Goal: Navigation & Orientation: Find specific page/section

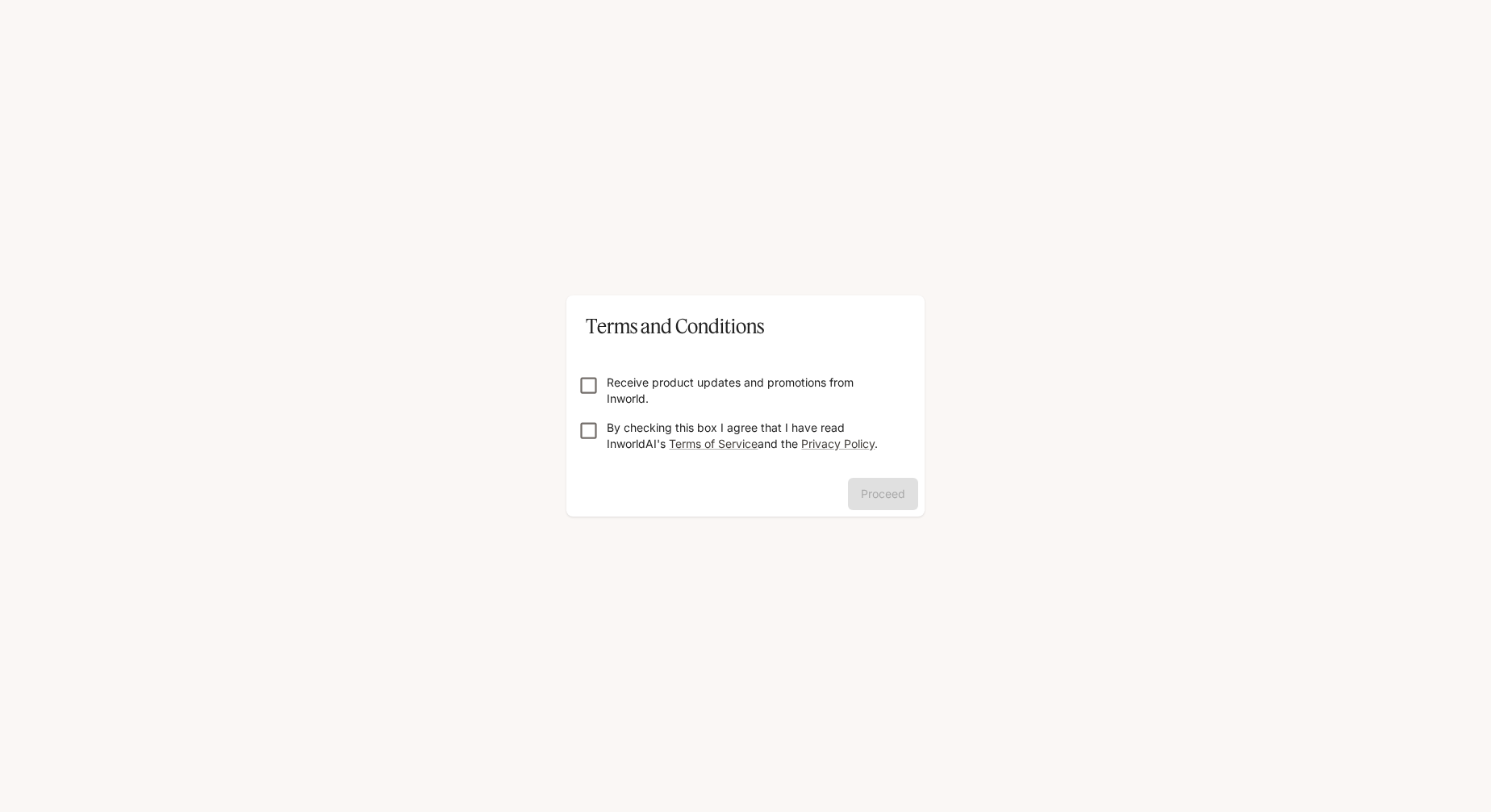
click at [619, 427] on p "By checking this box I agree that I have read InworldAI's Terms of Service and …" at bounding box center [752, 435] width 291 height 32
click at [894, 500] on button "Proceed" at bounding box center [883, 493] width 70 height 32
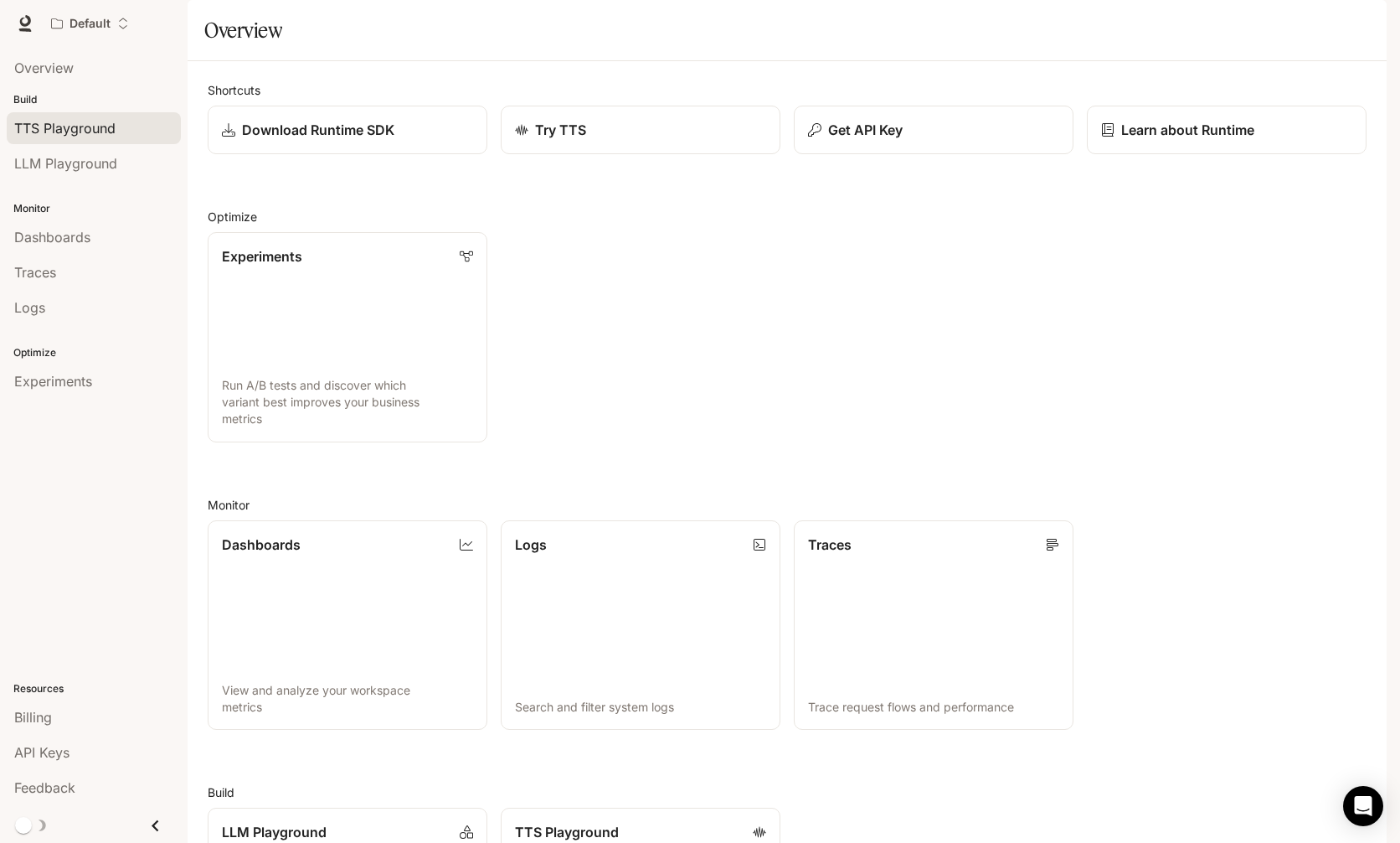
click at [71, 120] on span "TTS Playground" at bounding box center [65, 127] width 101 height 20
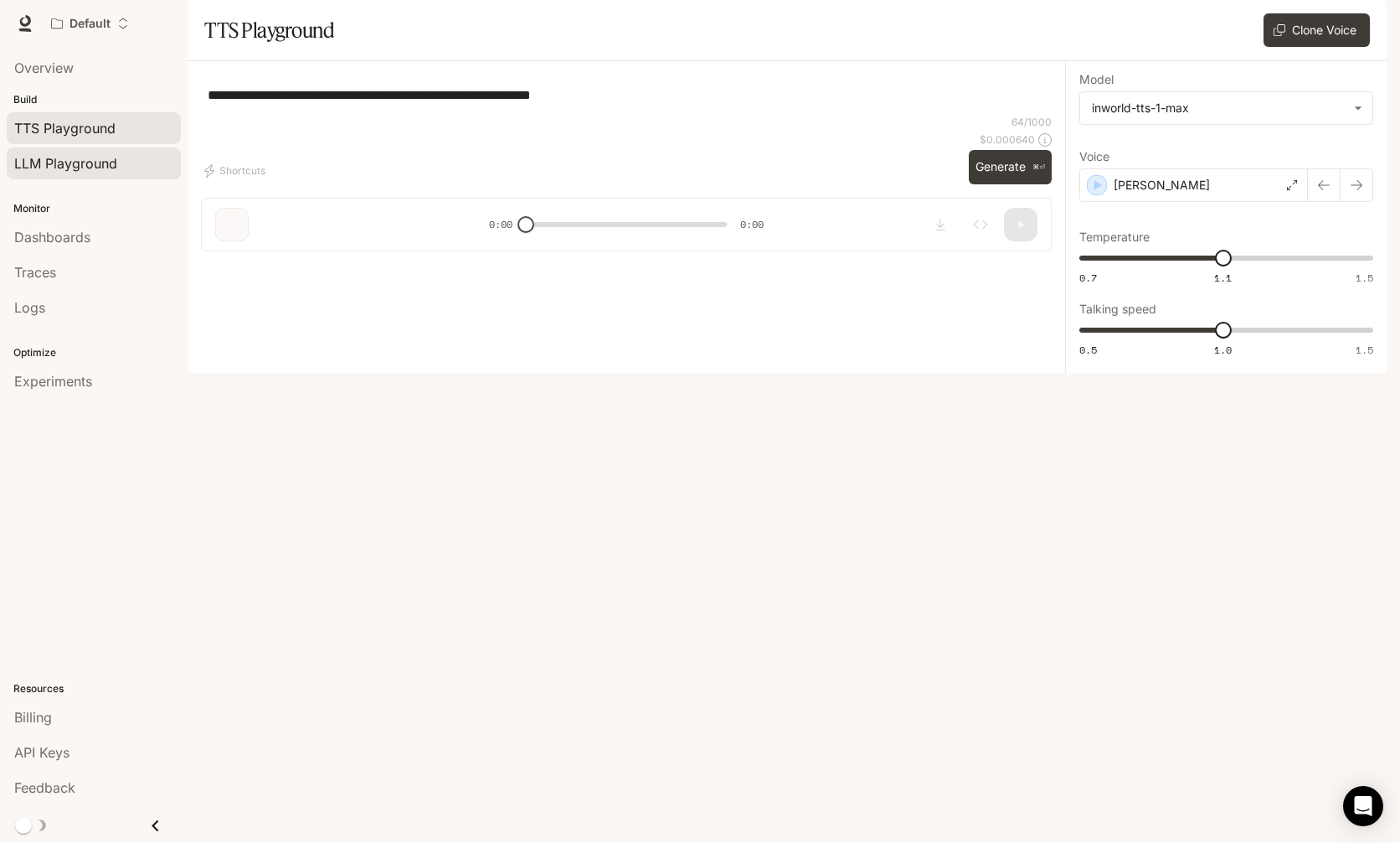
click at [73, 159] on span "LLM Playground" at bounding box center [66, 162] width 103 height 20
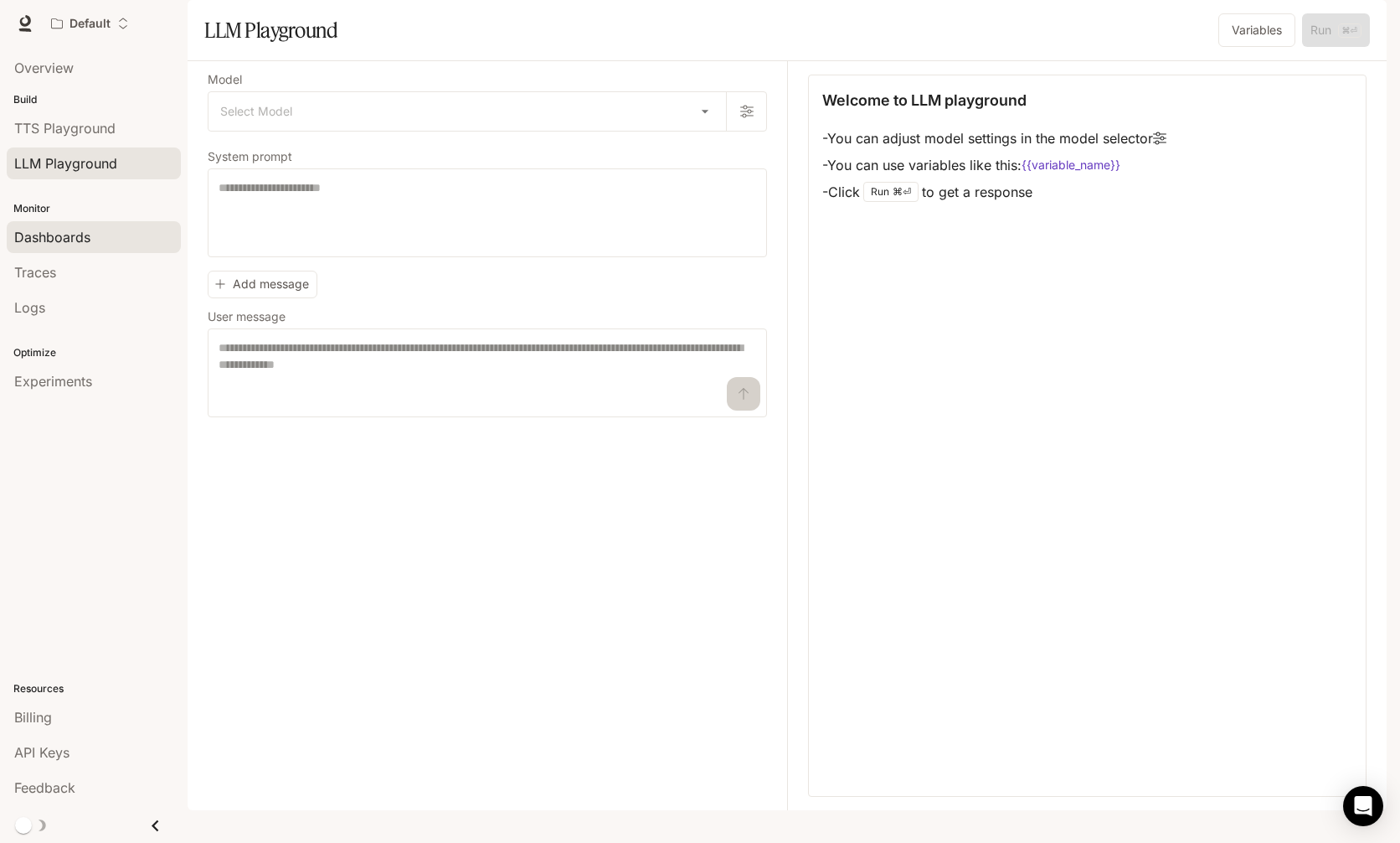
click at [55, 235] on span "Dashboards" at bounding box center [52, 236] width 76 height 20
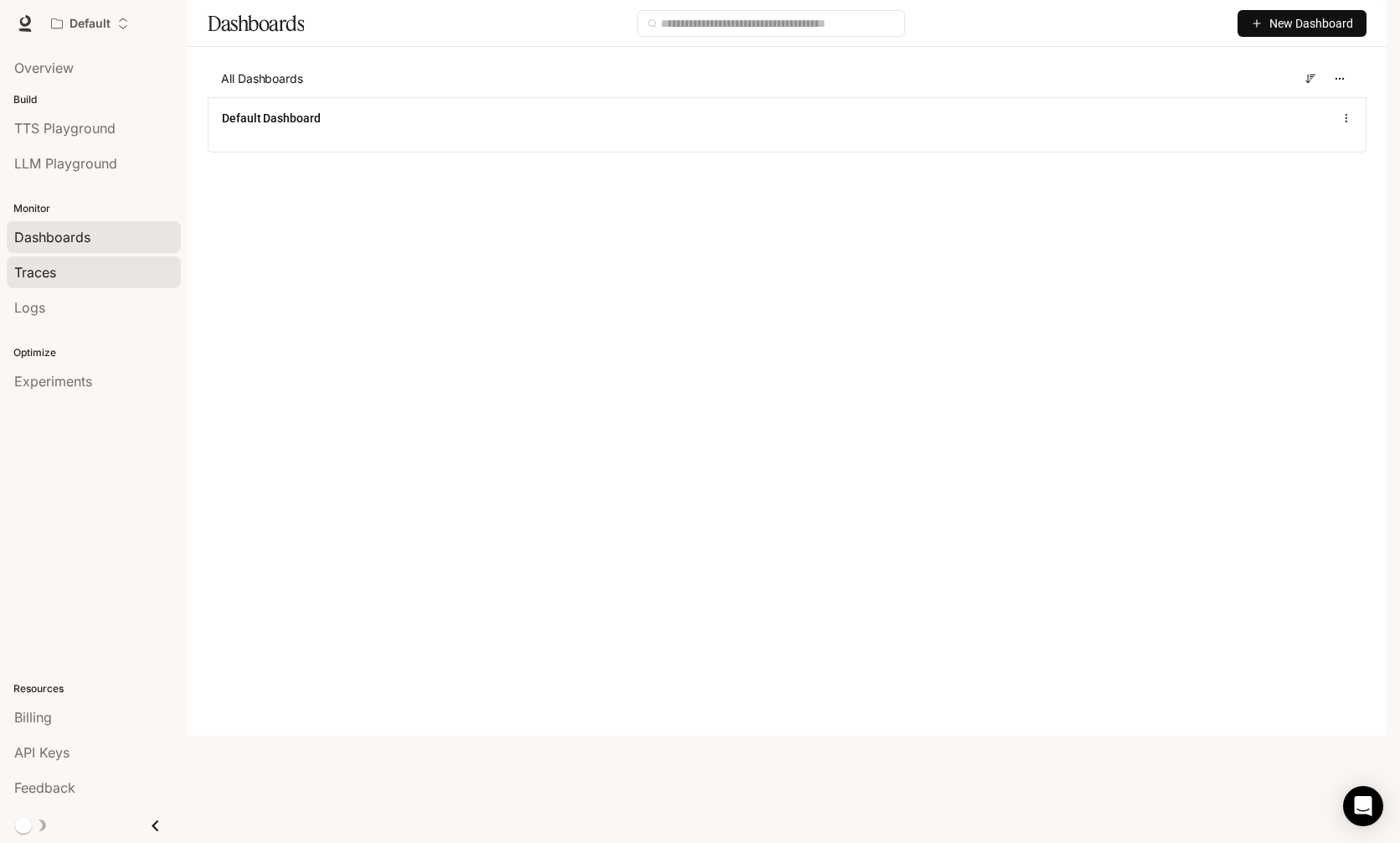
click at [59, 262] on div "Traces" at bounding box center [94, 272] width 159 height 20
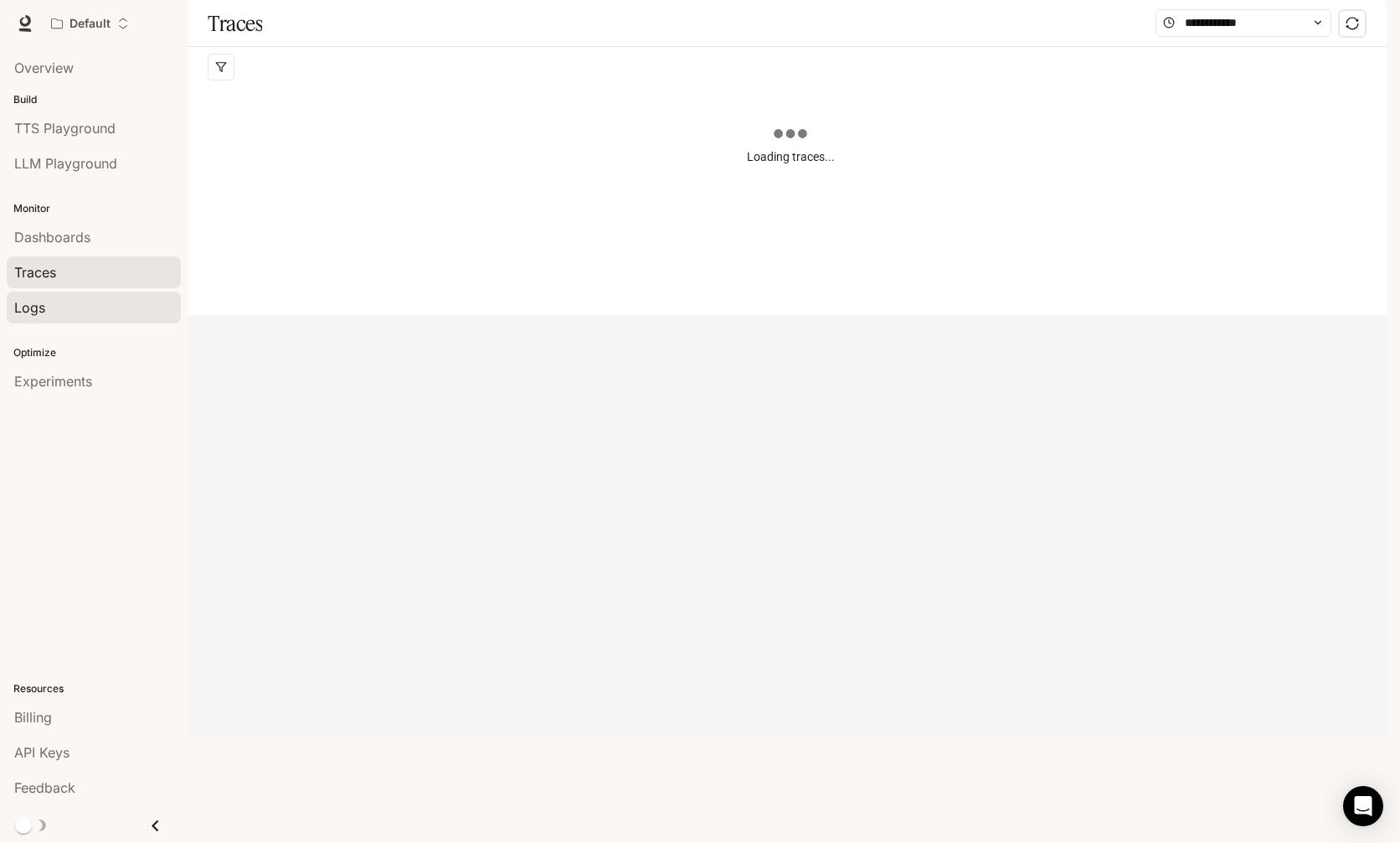
click at [65, 303] on div "Logs" at bounding box center [94, 307] width 159 height 20
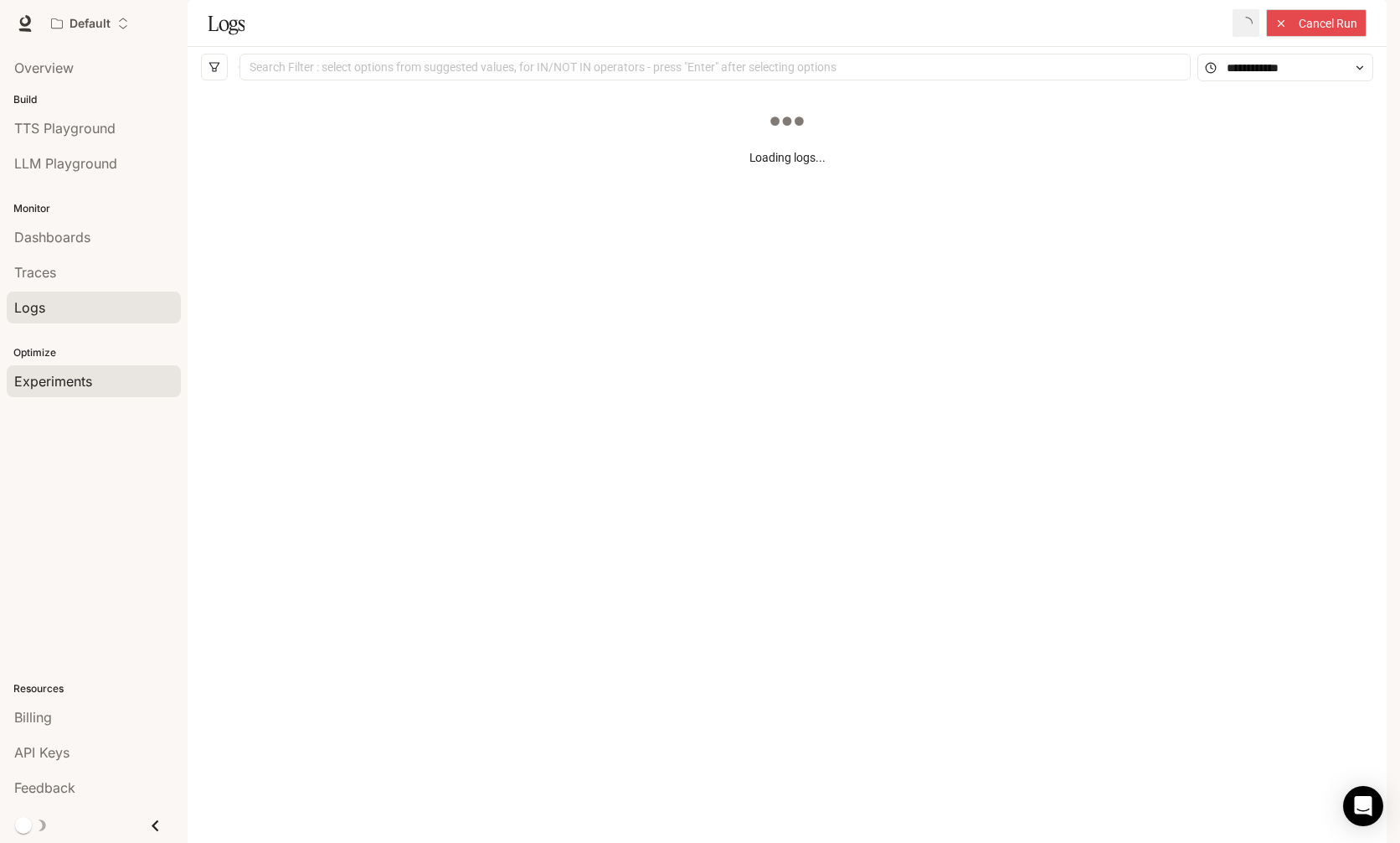
click at [64, 380] on span "Experiments" at bounding box center [53, 381] width 78 height 20
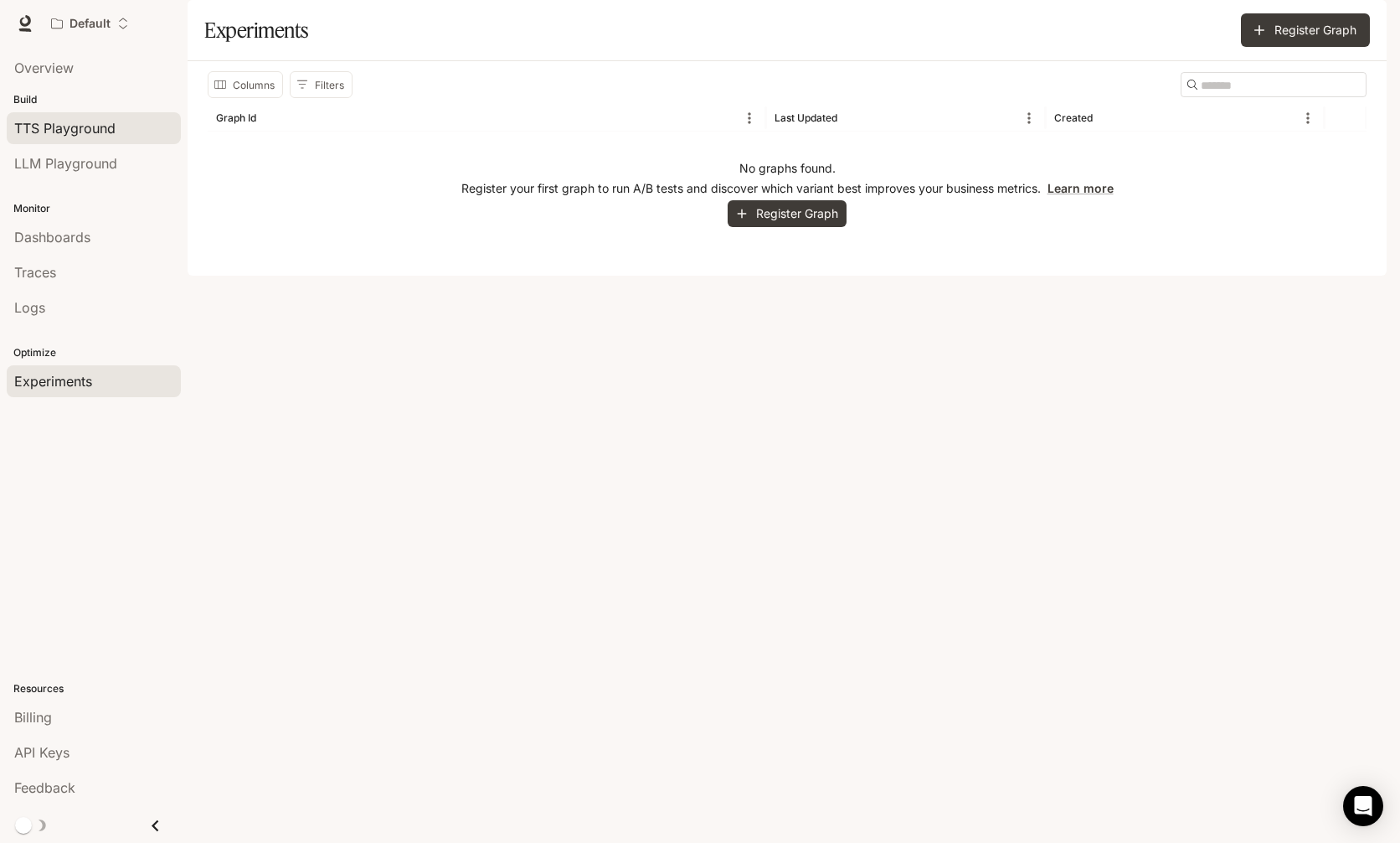
click at [93, 118] on span "TTS Playground" at bounding box center [65, 127] width 101 height 20
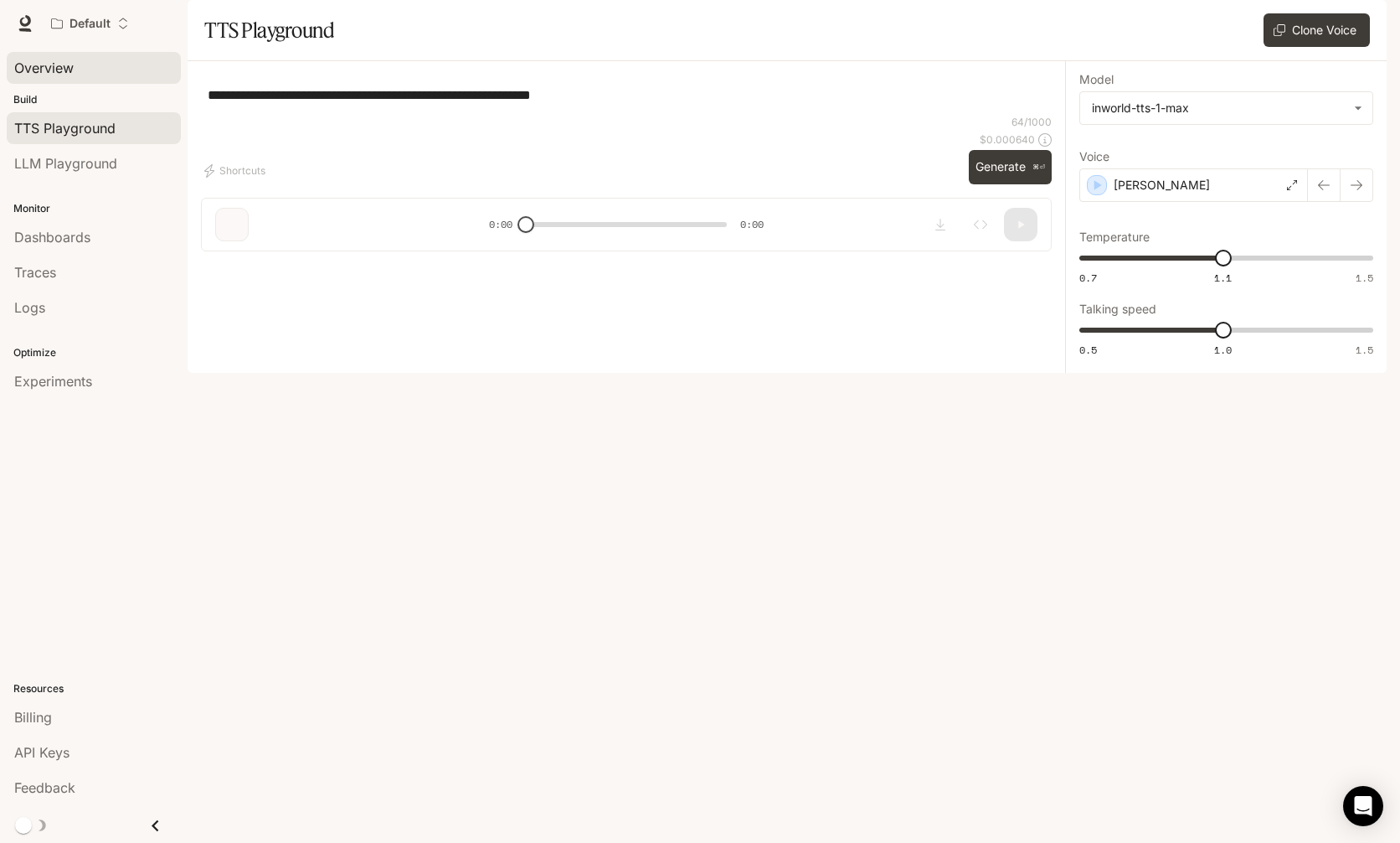
click at [89, 77] on div "Overview" at bounding box center [94, 67] width 159 height 20
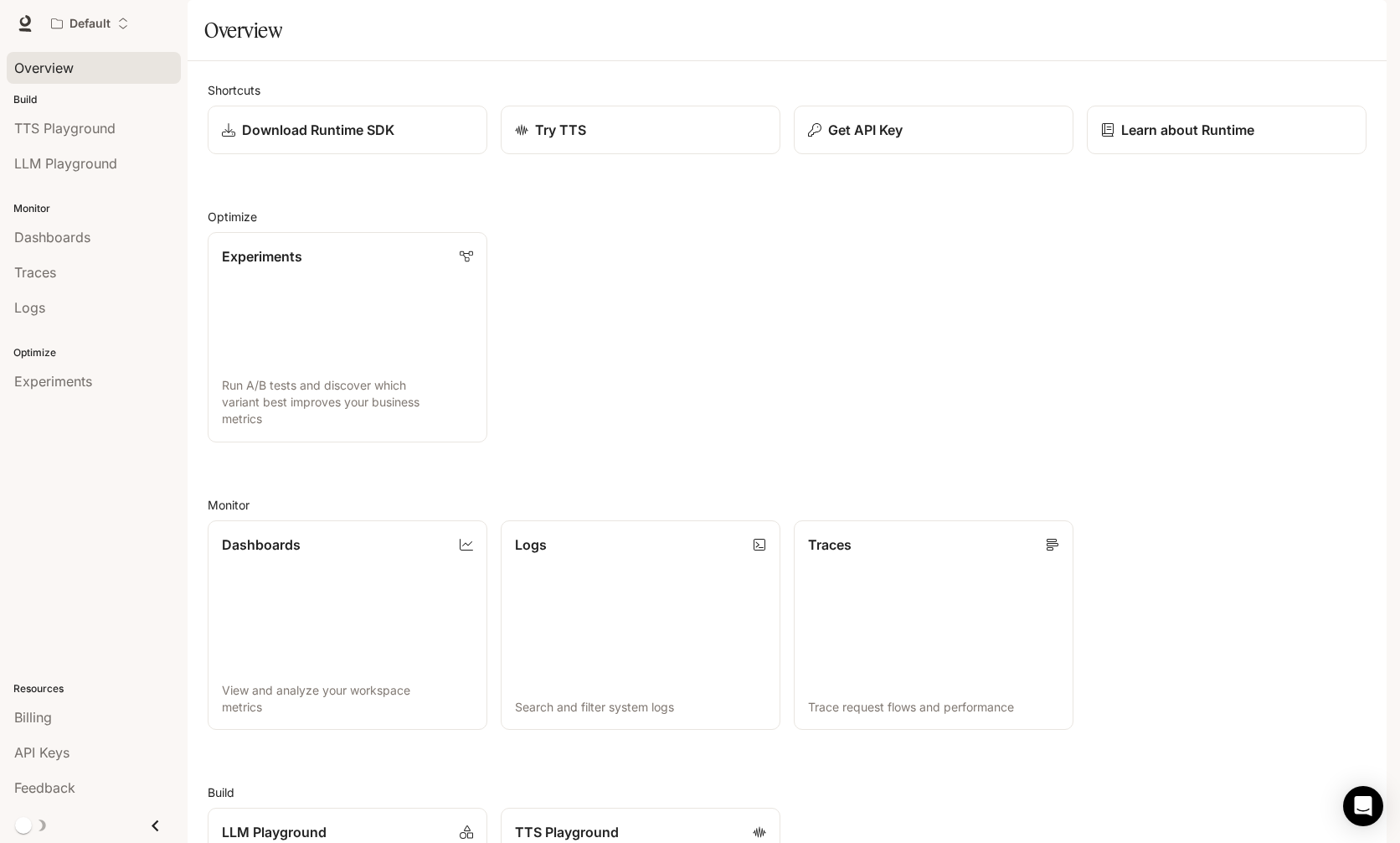
click at [1366, 21] on icon "button" at bounding box center [1363, 23] width 14 height 14
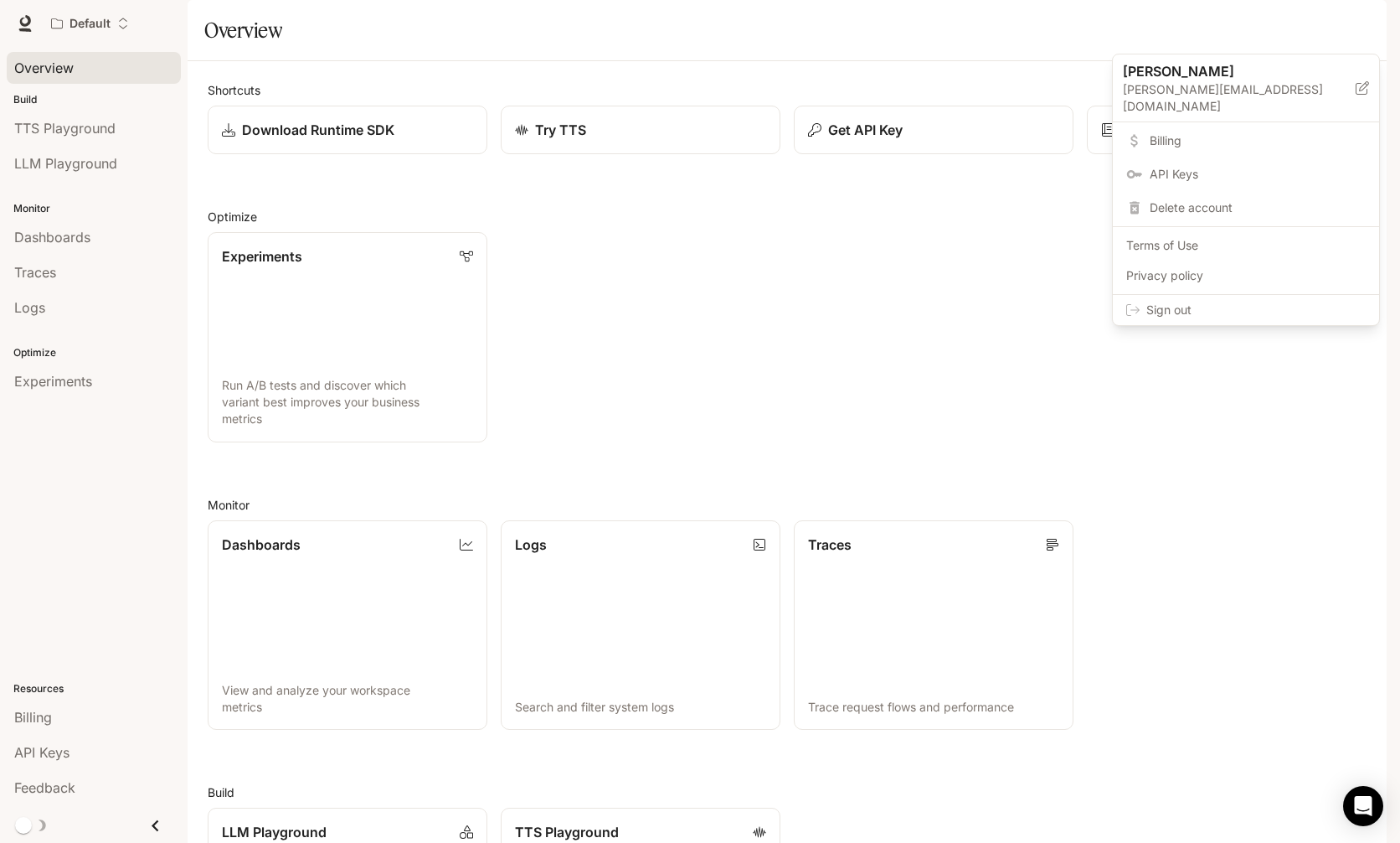
click at [1366, 21] on div at bounding box center [700, 421] width 1400 height 843
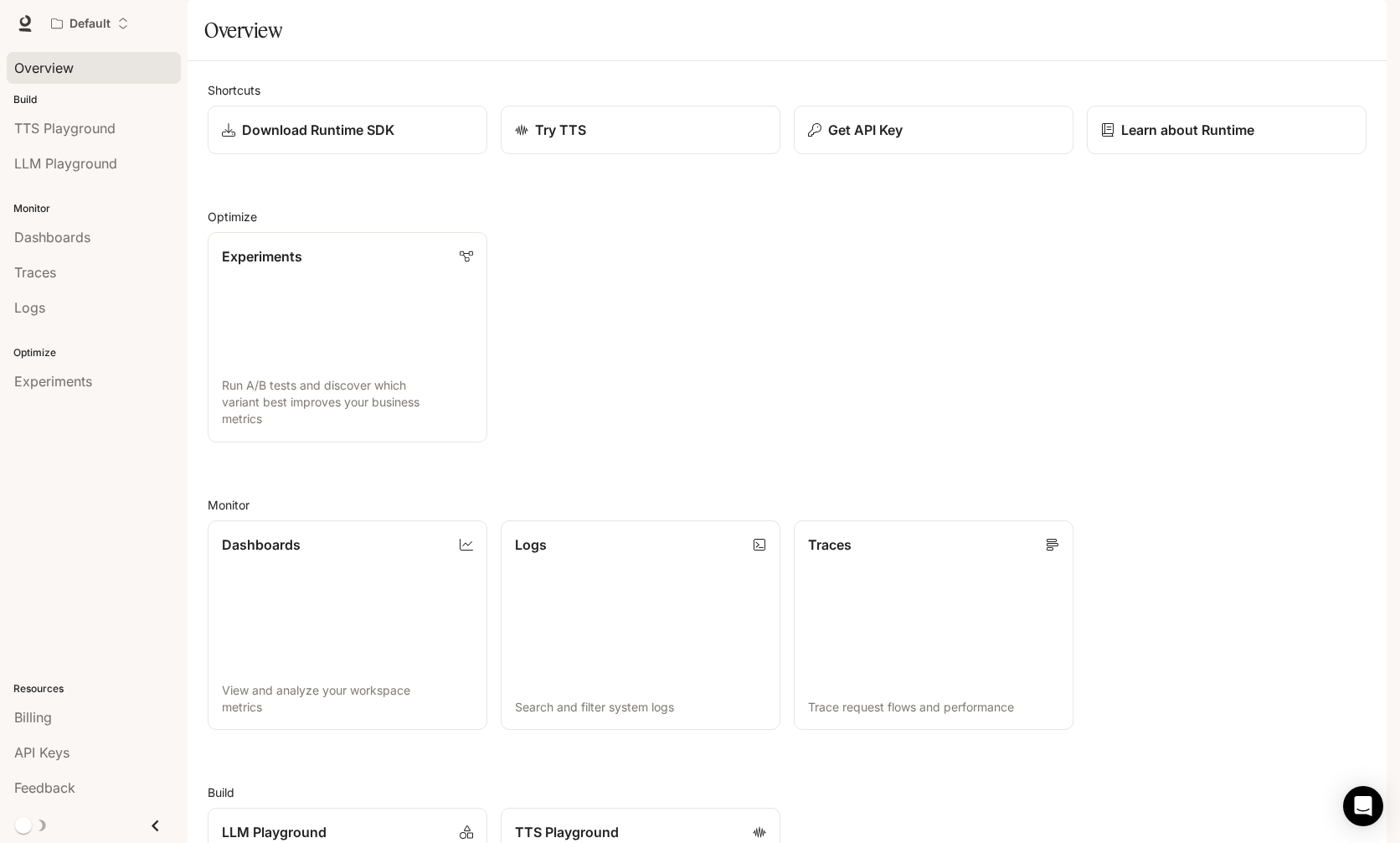
click at [1366, 21] on icon "button" at bounding box center [1363, 23] width 14 height 14
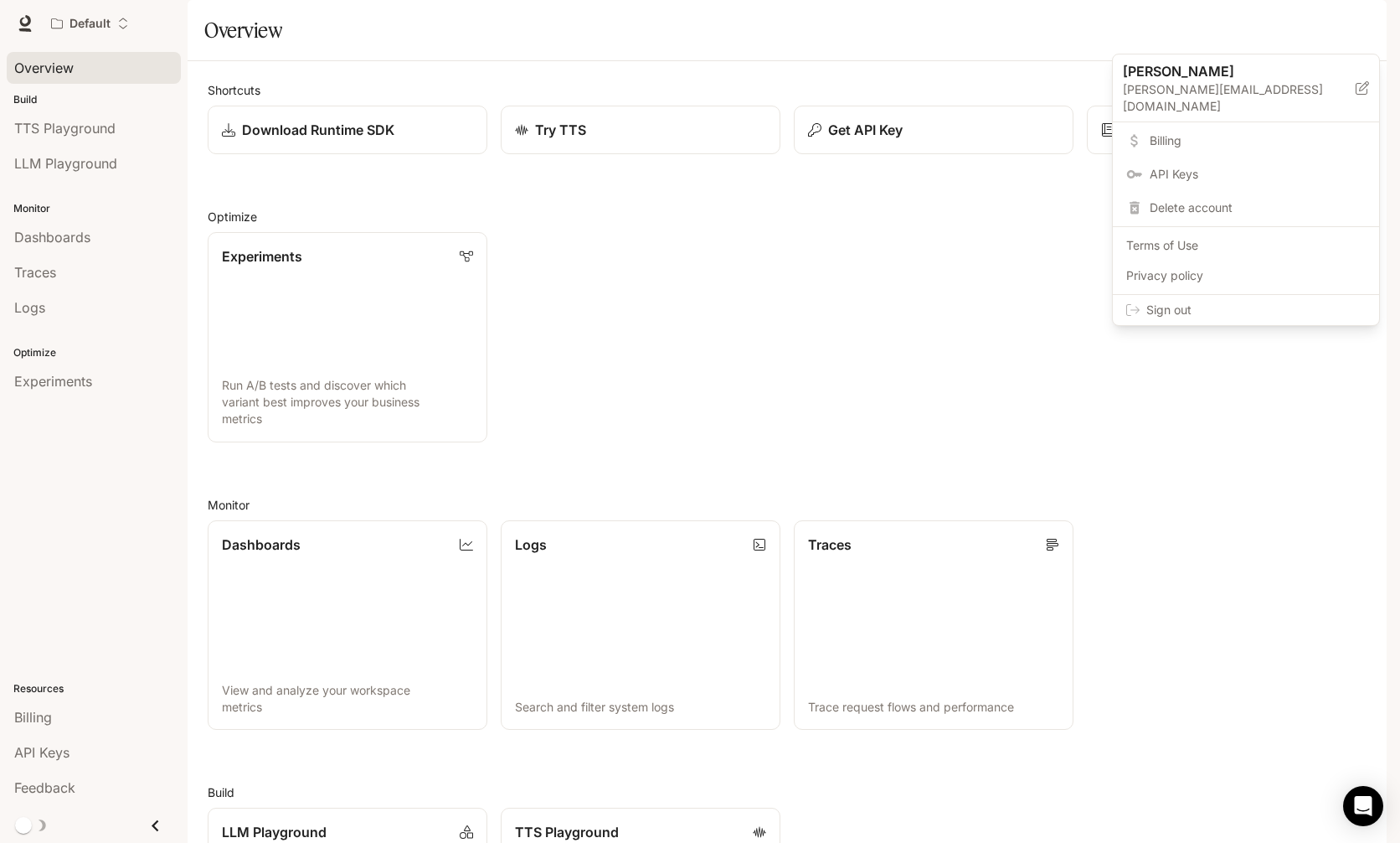
click at [1200, 302] on span "Sign out" at bounding box center [1255, 309] width 219 height 16
